Goal: Find contact information: Find contact information

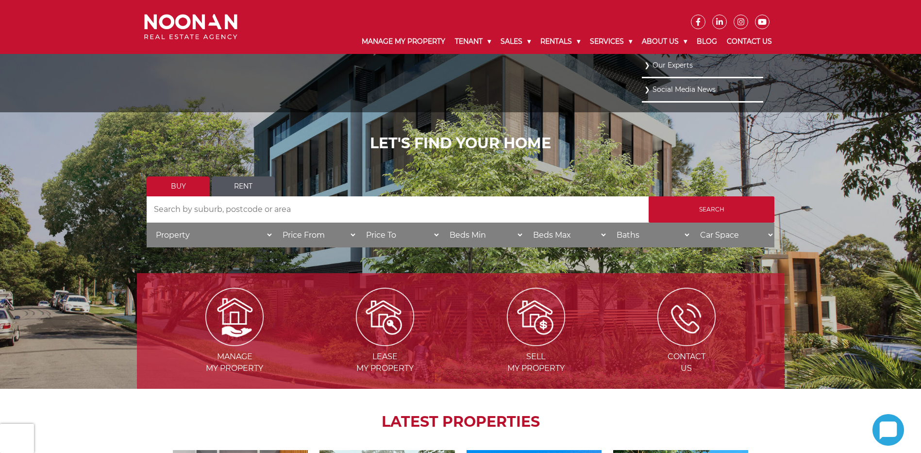
click at [671, 68] on link "Our Experts" at bounding box center [702, 65] width 117 height 13
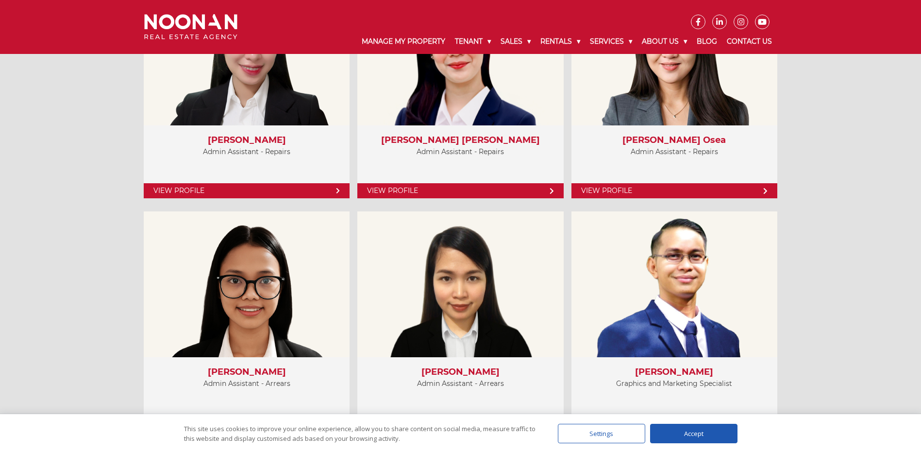
scroll to position [3981, 0]
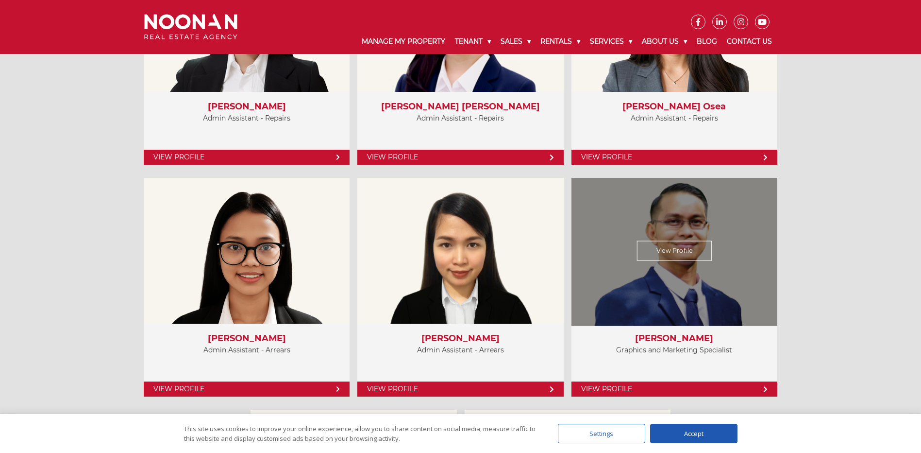
click at [677, 339] on h3 "[PERSON_NAME]" at bounding box center [674, 338] width 186 height 11
copy div "[PERSON_NAME]"
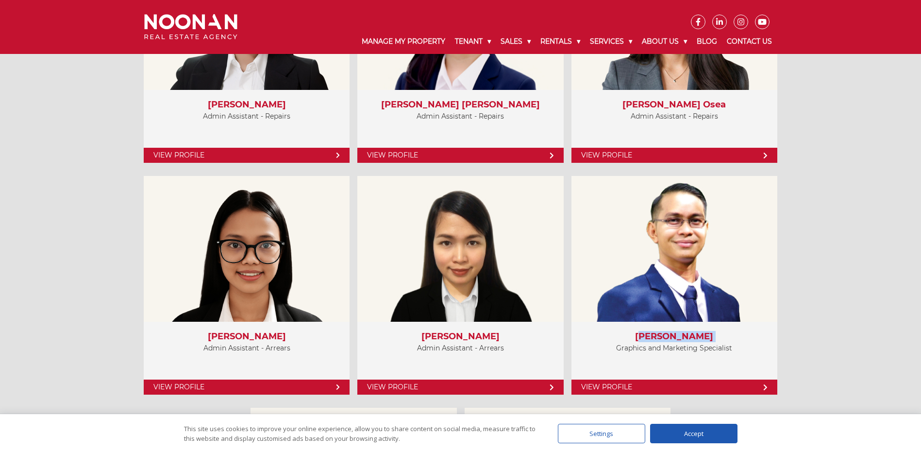
scroll to position [3993, 0]
